Goal: Information Seeking & Learning: Learn about a topic

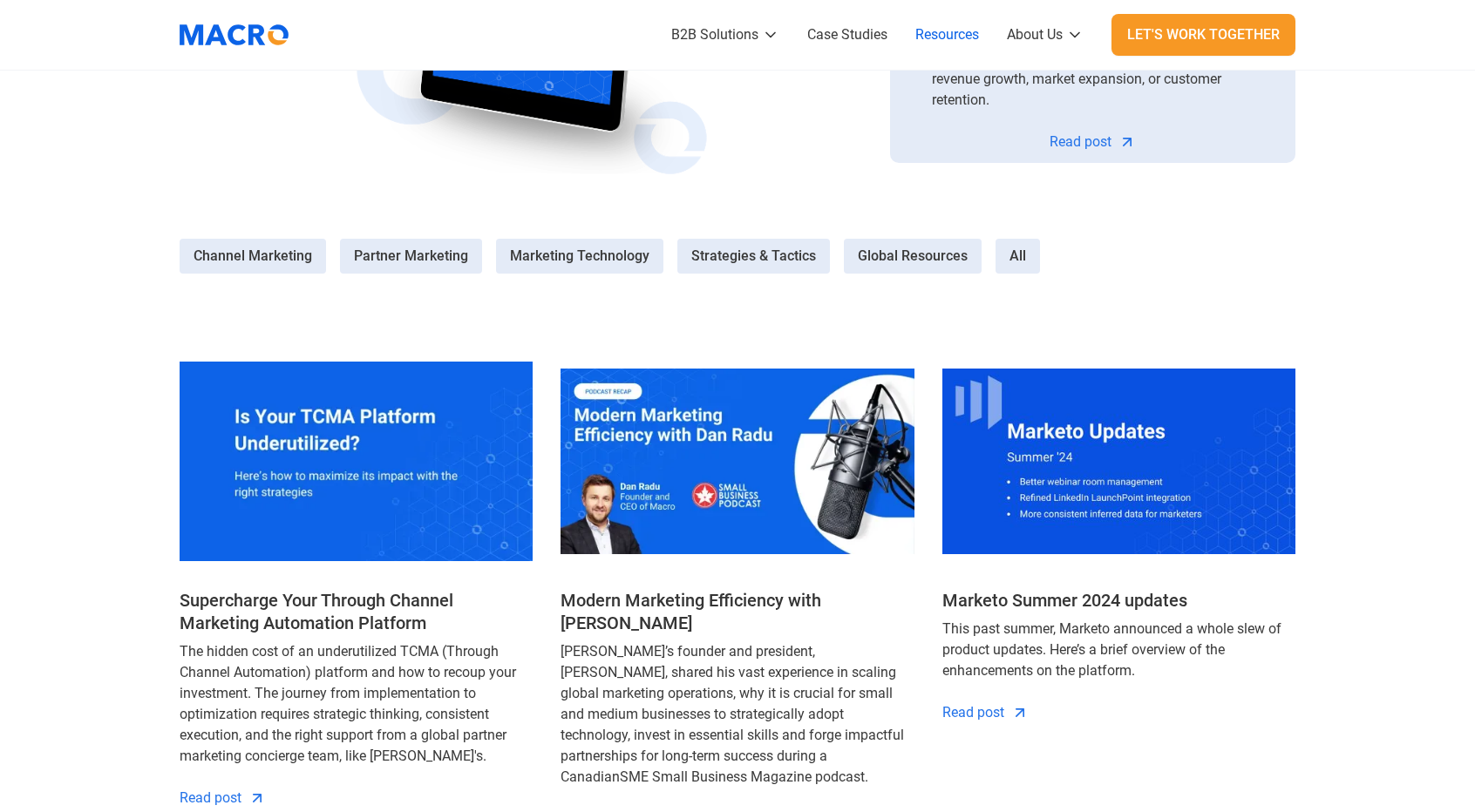
scroll to position [697, 0]
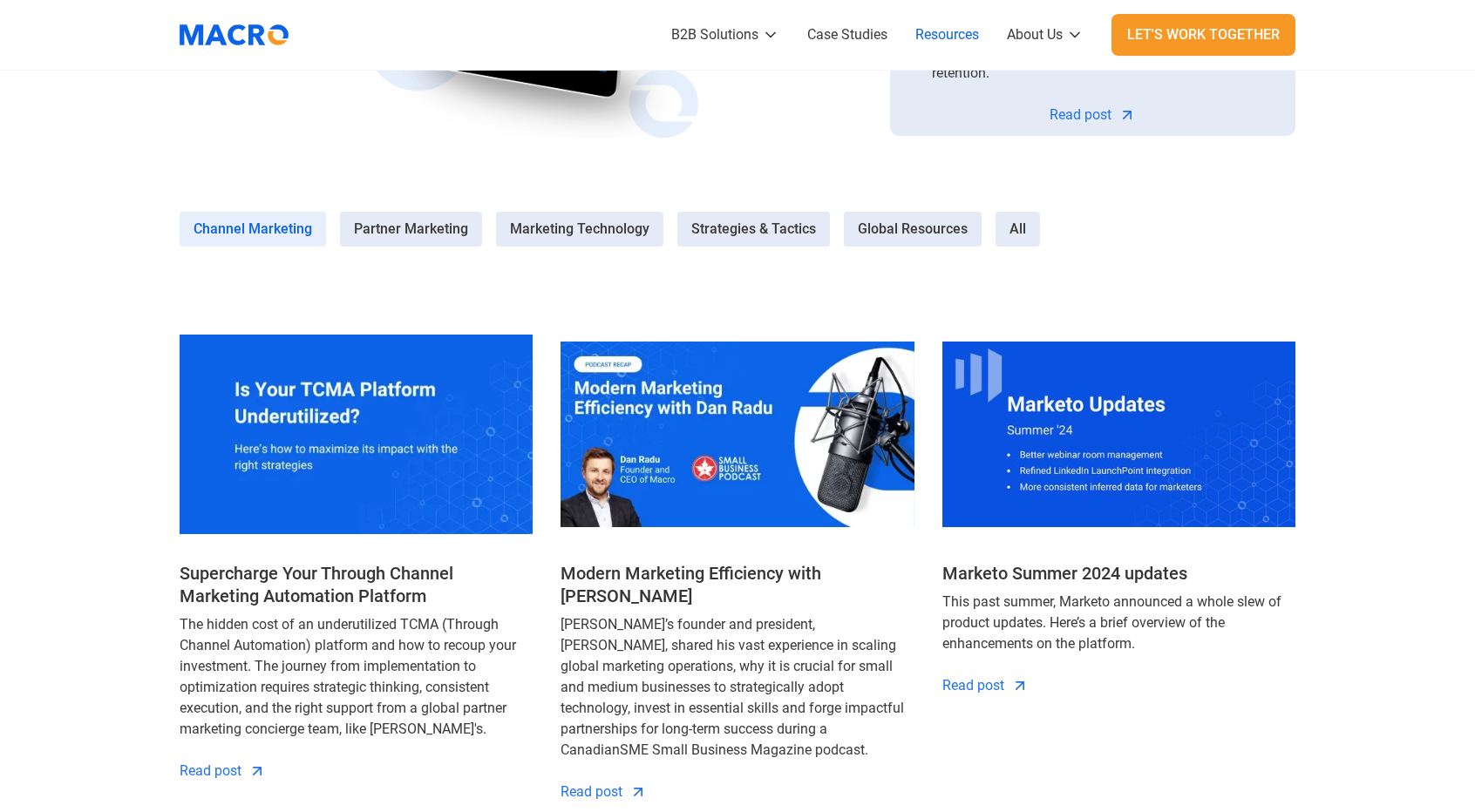
click at [295, 219] on span "Channel Marketing" at bounding box center [252, 229] width 118 height 21
click at [0, 0] on Marketing-0 "Channel Marketing" at bounding box center [0, 0] width 0 height 0
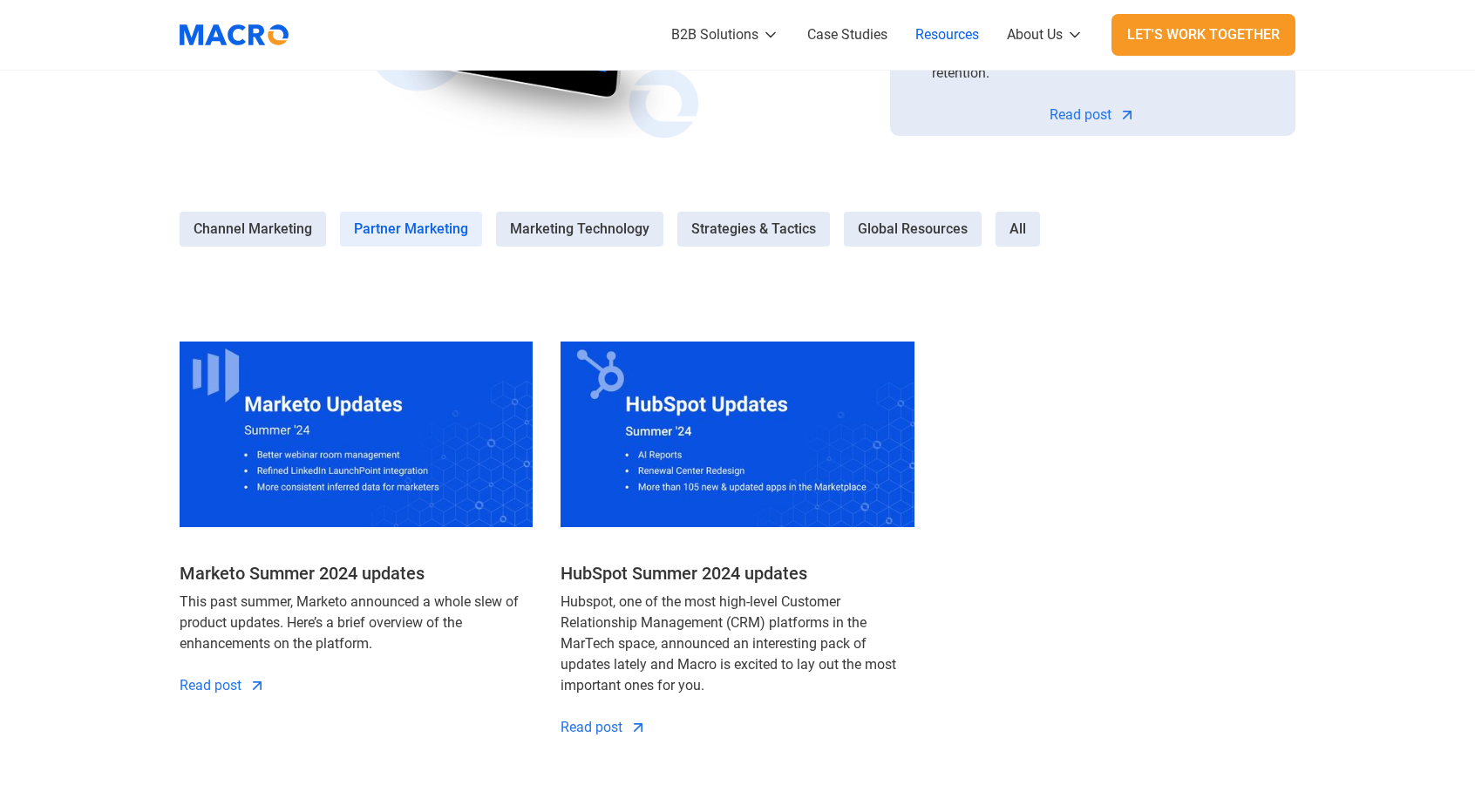
click at [413, 217] on label "Partner Marketing" at bounding box center [411, 228] width 142 height 35
click at [0, 0] on Marketing-1 "Partner Marketing" at bounding box center [0, 0] width 0 height 0
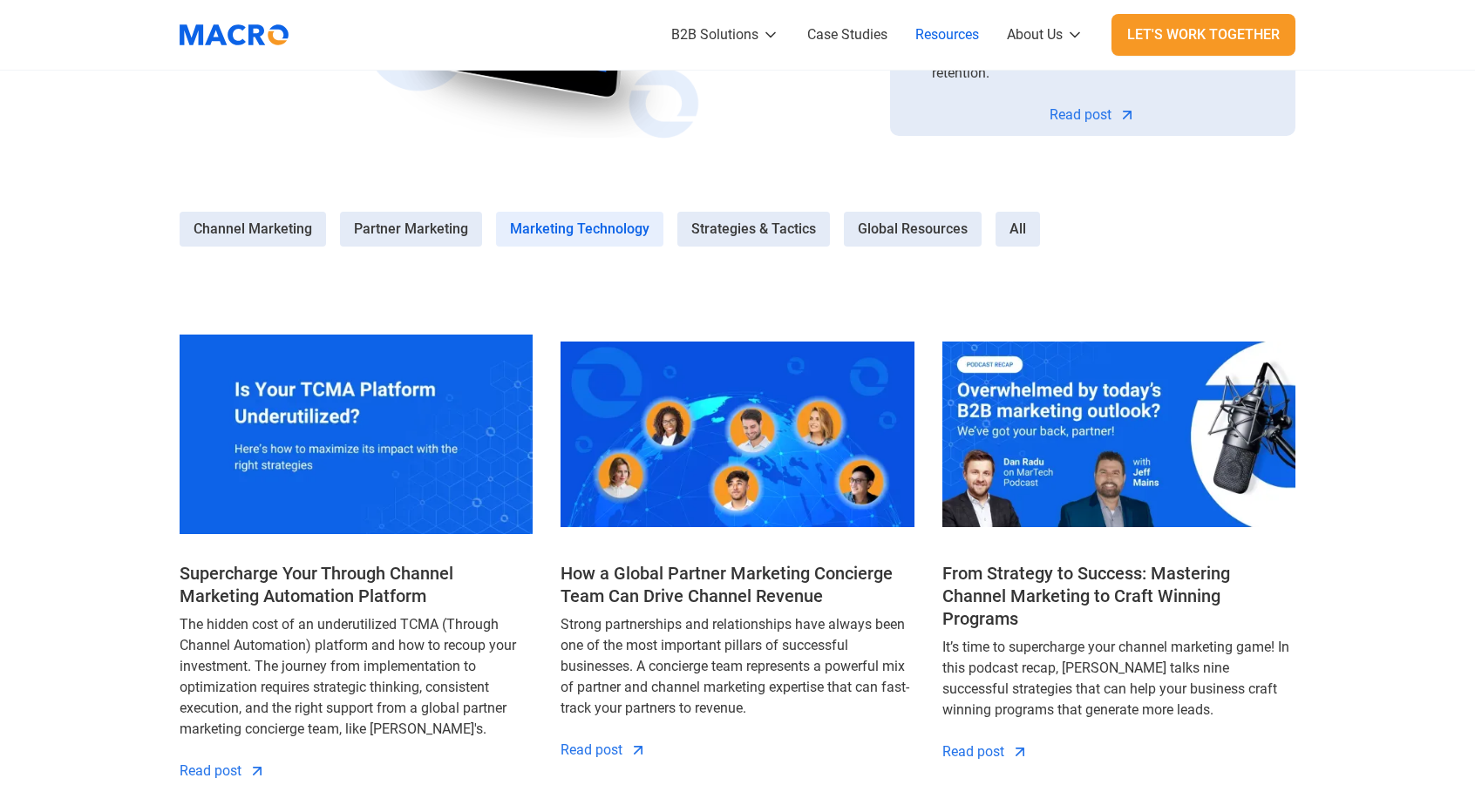
click at [591, 227] on span "Marketing Technology" at bounding box center [579, 229] width 140 height 21
click at [0, 0] on Technology-2 "Marketing Technology" at bounding box center [0, 0] width 0 height 0
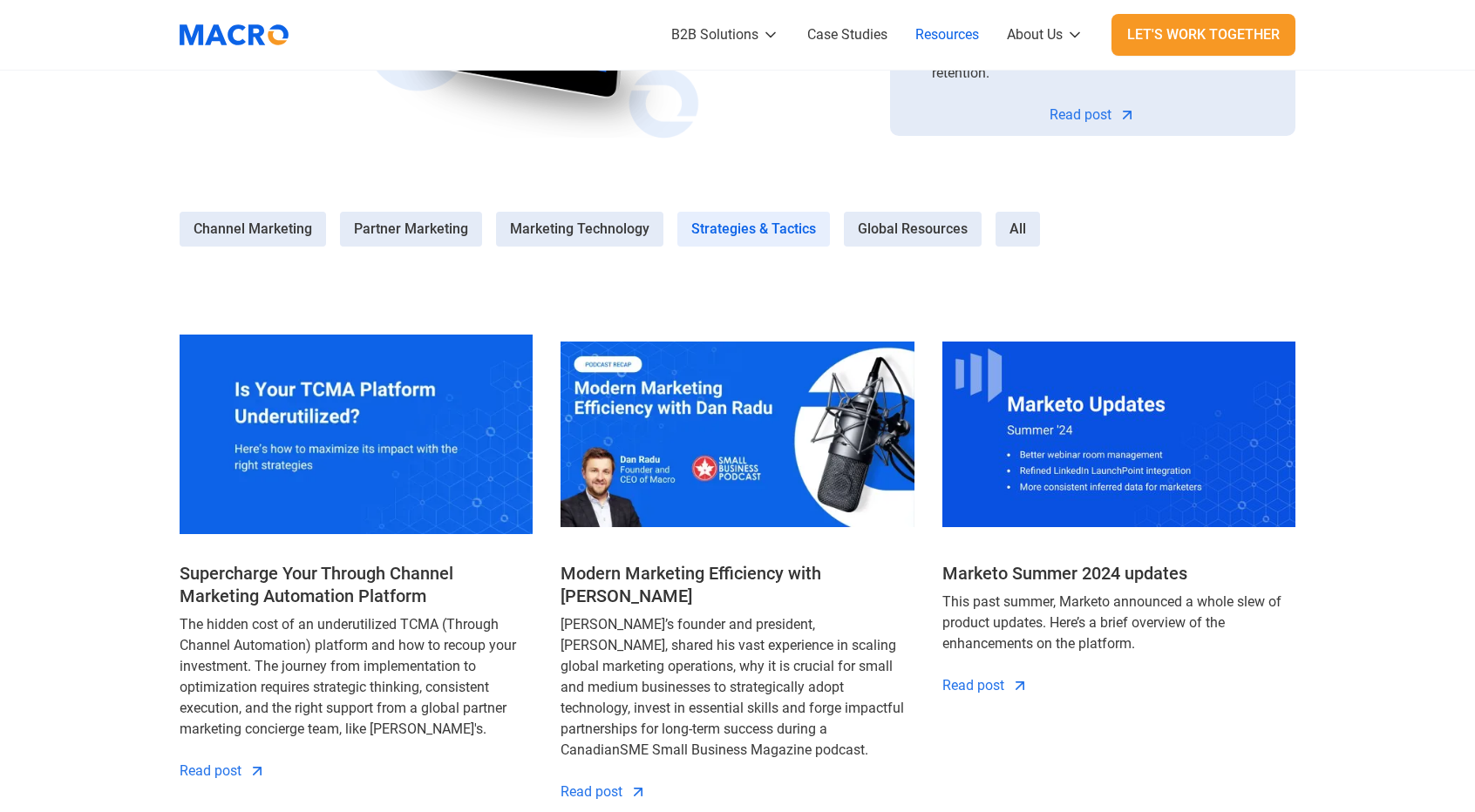
click at [734, 236] on span "Strategies & Tactics" at bounding box center [753, 229] width 124 height 21
click at [0, 0] on Tactics-3 "Strategies & Tactics" at bounding box center [0, 0] width 0 height 0
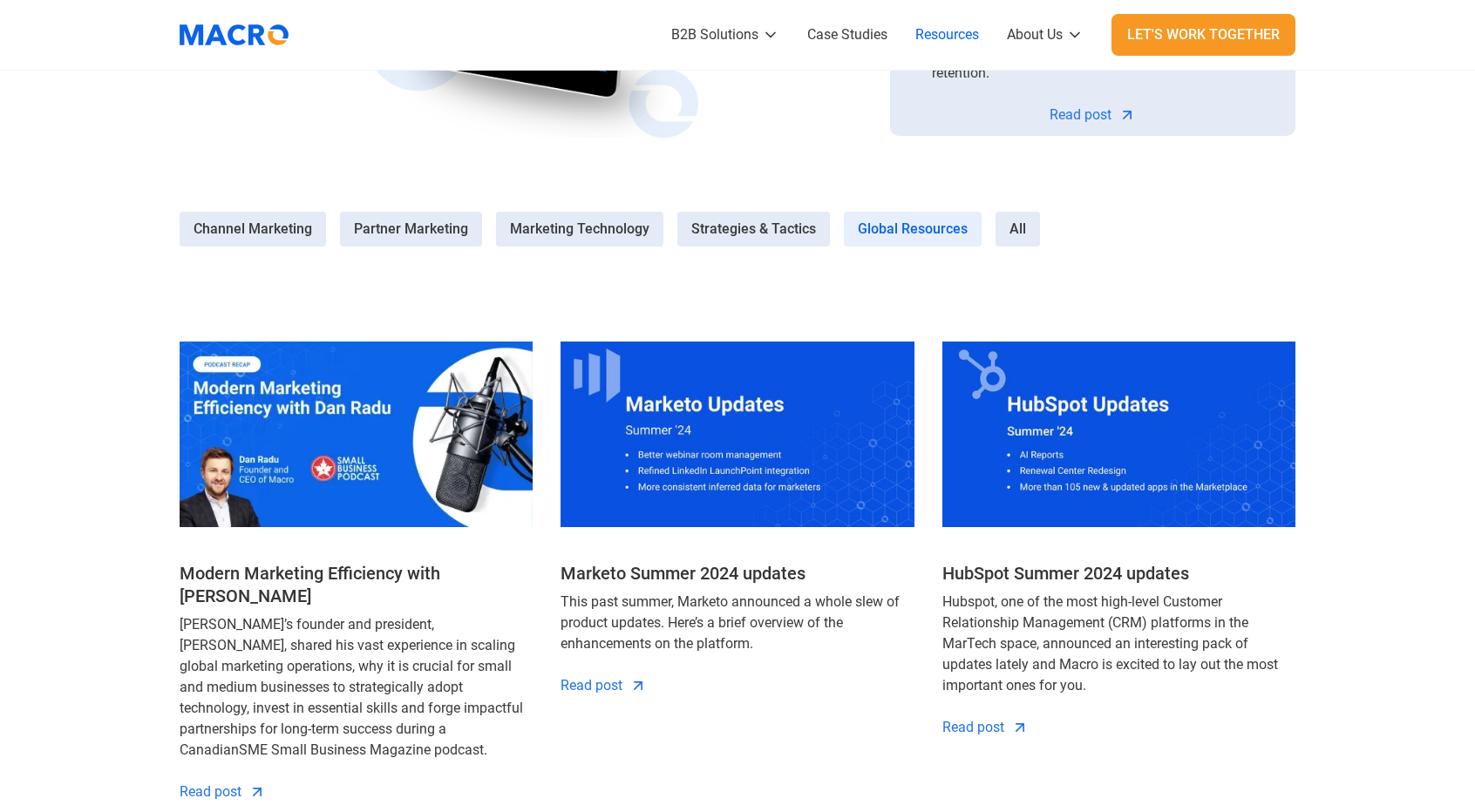
click at [872, 223] on span "Global Resources" at bounding box center [913, 229] width 110 height 21
click at [0, 0] on Resources-4 "Global Resources" at bounding box center [0, 0] width 0 height 0
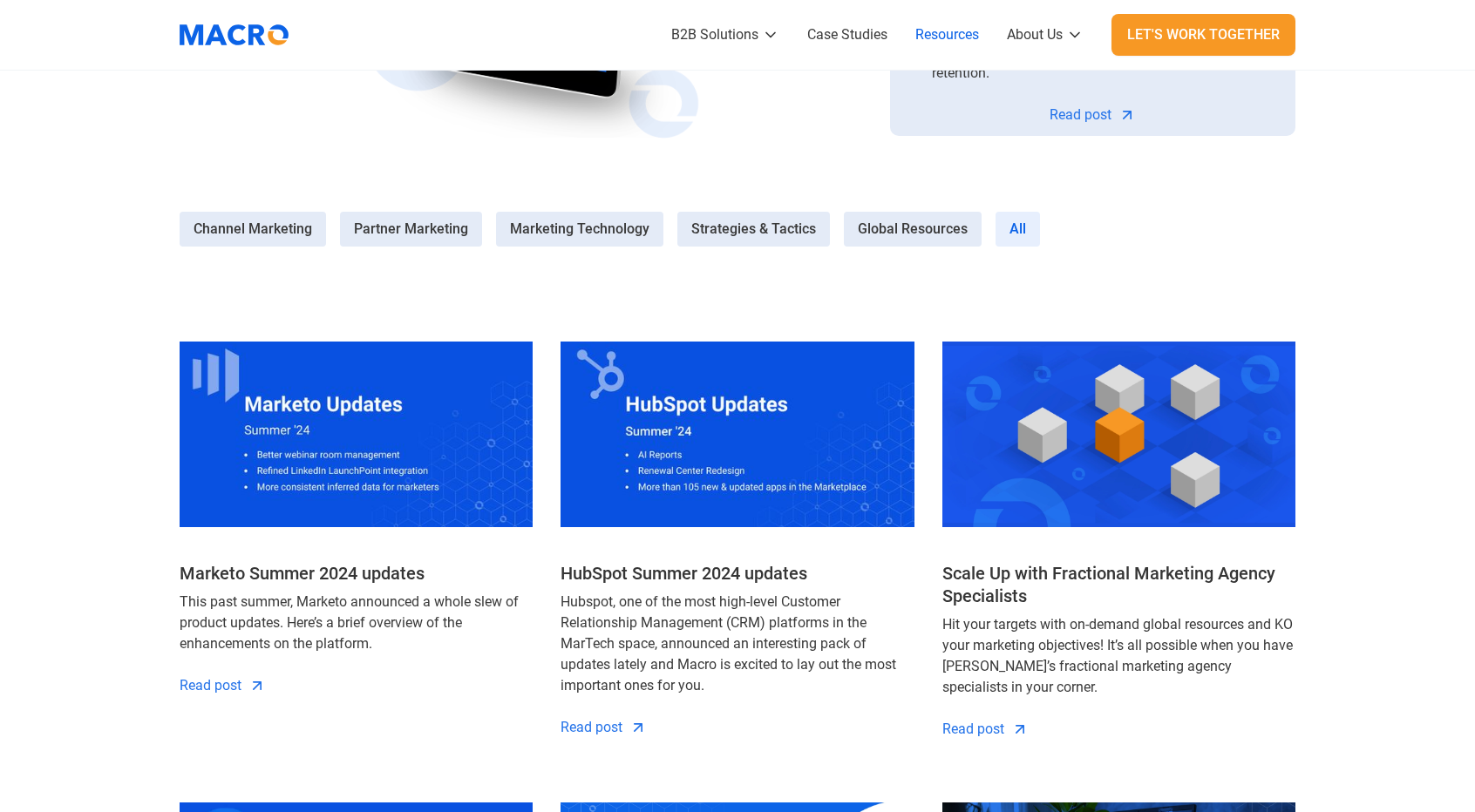
click at [1014, 225] on span "All" at bounding box center [1017, 229] width 17 height 21
click at [0, 0] on input "All" at bounding box center [0, 0] width 0 height 0
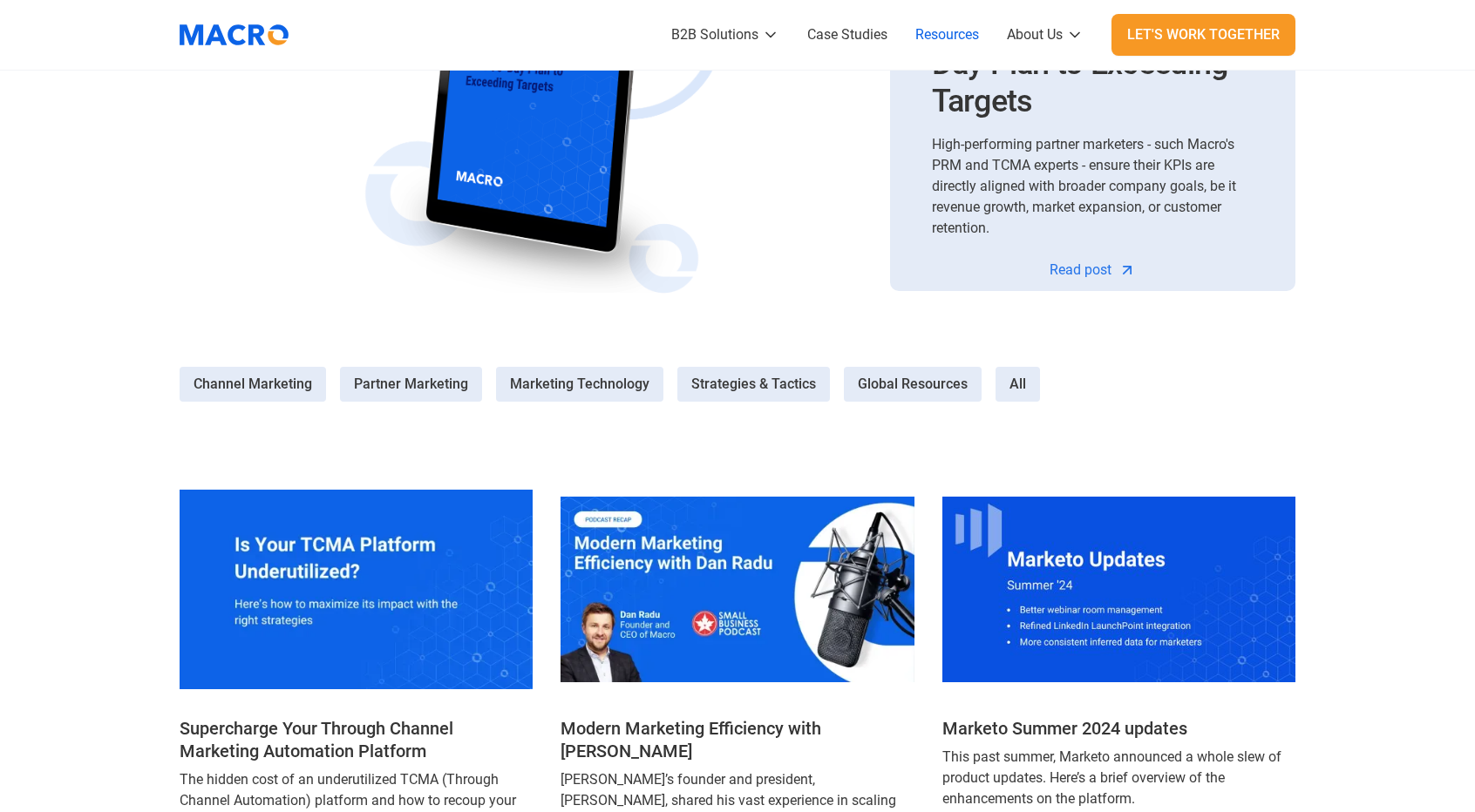
scroll to position [261, 0]
